Goal: Task Accomplishment & Management: Complete application form

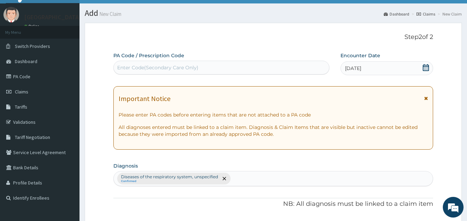
scroll to position [277, 0]
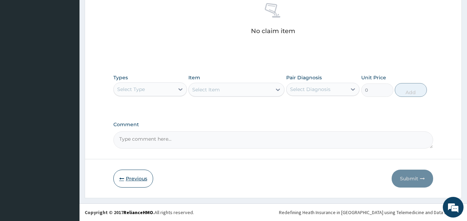
click at [125, 181] on button "Previous" at bounding box center [133, 179] width 40 height 18
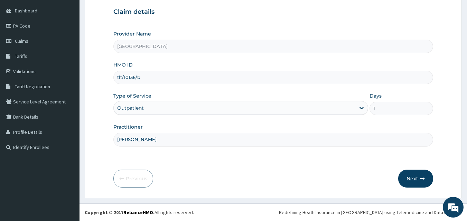
click at [411, 181] on button "Next" at bounding box center [415, 179] width 35 height 18
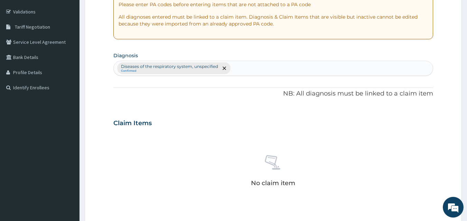
scroll to position [258, 0]
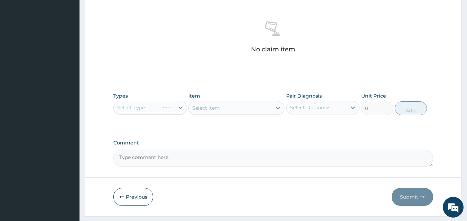
click at [167, 111] on div "Select Type" at bounding box center [150, 108] width 74 height 14
click at [169, 110] on div "Select Type" at bounding box center [150, 108] width 74 height 14
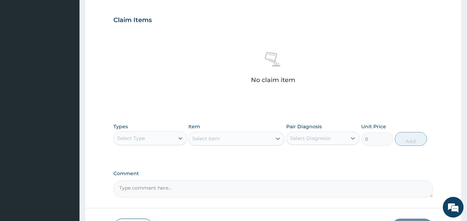
scroll to position [277, 0]
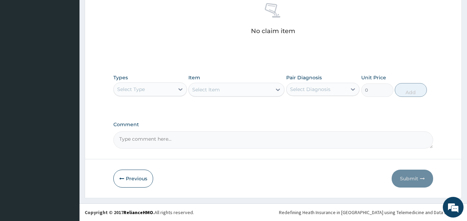
click at [164, 90] on div "Select Type" at bounding box center [144, 89] width 60 height 11
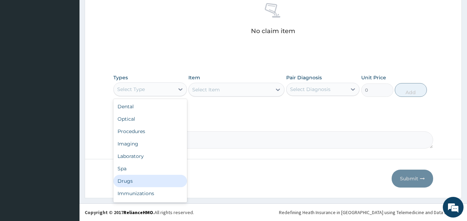
click at [130, 180] on div "Drugs" at bounding box center [150, 181] width 74 height 12
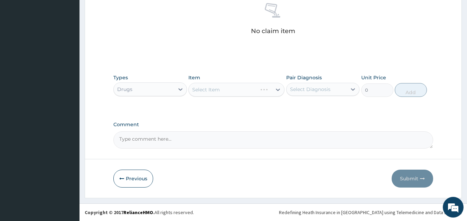
click at [250, 95] on div "Select Item" at bounding box center [236, 90] width 96 height 14
click at [279, 93] on div "Select Item" at bounding box center [236, 90] width 96 height 14
click at [276, 90] on div "Select Item" at bounding box center [236, 90] width 96 height 14
click at [276, 87] on div "Select Item" at bounding box center [236, 90] width 96 height 14
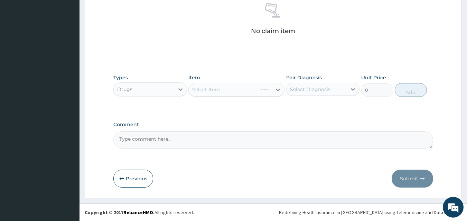
click at [276, 89] on div "Select Item" at bounding box center [236, 90] width 96 height 14
click at [272, 90] on div "Select Item" at bounding box center [236, 90] width 96 height 14
click at [229, 93] on div "Select Item" at bounding box center [236, 90] width 96 height 14
click at [230, 93] on div "Select Item" at bounding box center [236, 90] width 96 height 14
